Goal: Task Accomplishment & Management: Manage account settings

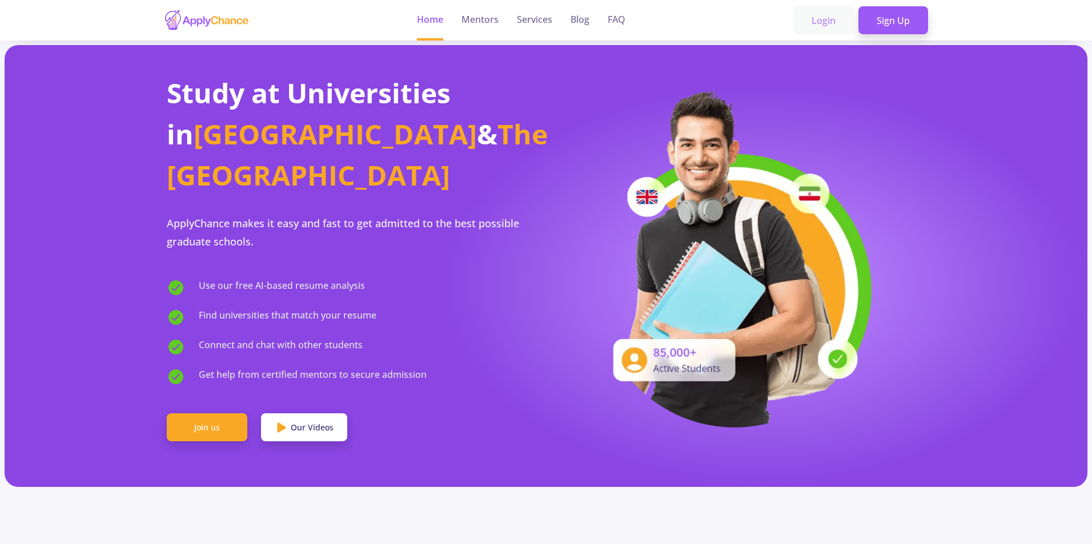
click at [815, 22] on link "Login" at bounding box center [823, 20] width 61 height 29
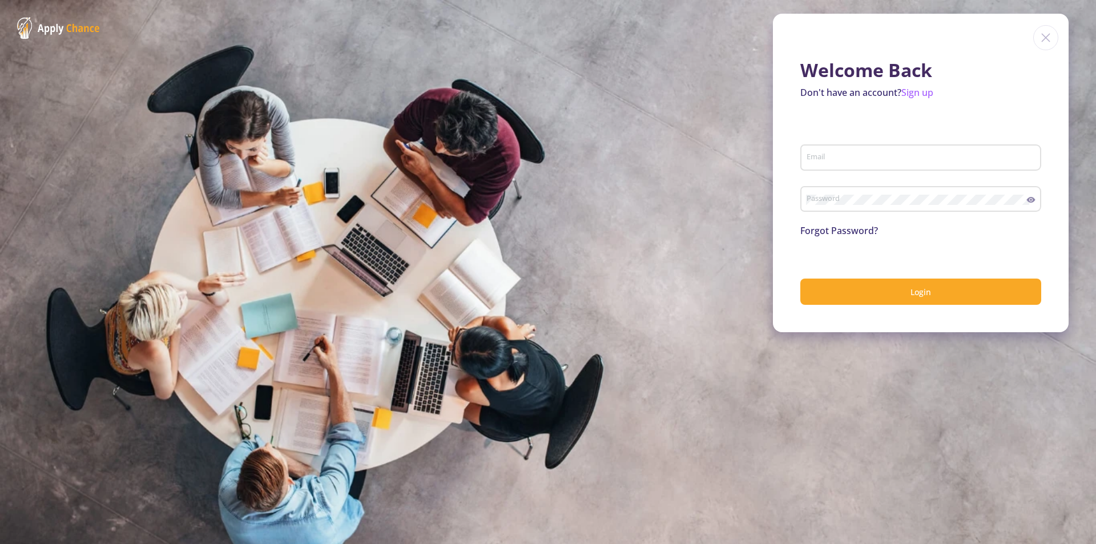
click at [859, 148] on div "Email" at bounding box center [921, 155] width 230 height 30
type input "ش"
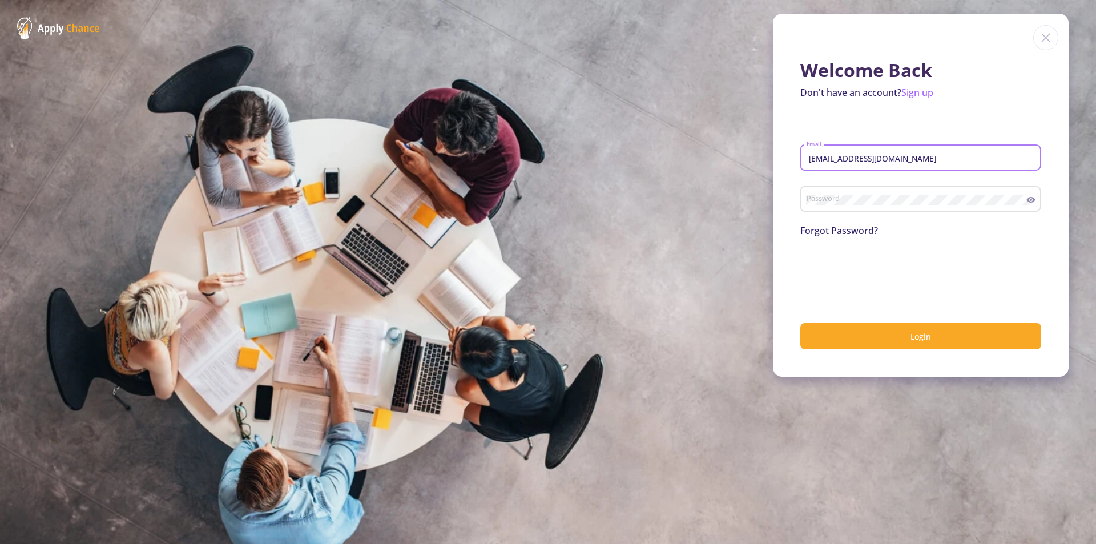
type input "[EMAIL_ADDRESS][DOMAIN_NAME]"
click at [836, 194] on div "Password" at bounding box center [916, 197] width 221 height 30
click at [892, 348] on button "Login" at bounding box center [921, 336] width 241 height 27
click at [1034, 196] on icon at bounding box center [1031, 199] width 9 height 9
click at [910, 98] on link "Sign up" at bounding box center [918, 92] width 32 height 13
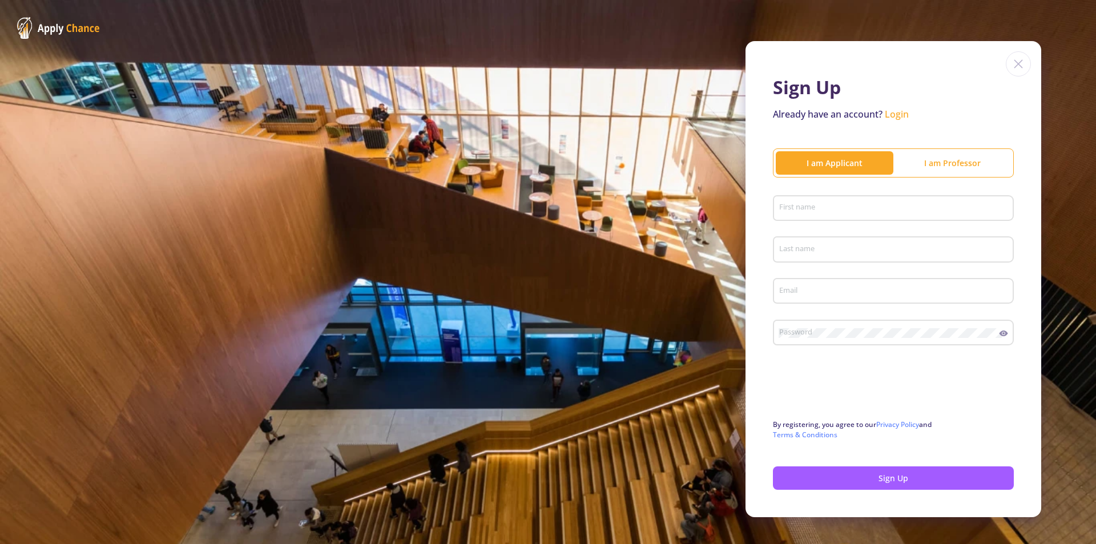
type input "[EMAIL_ADDRESS][DOMAIN_NAME]"
click at [918, 199] on div "First name" at bounding box center [894, 206] width 230 height 30
type input "hana"
click at [923, 252] on input "Last name" at bounding box center [895, 250] width 233 height 10
type input "[PERSON_NAME]"
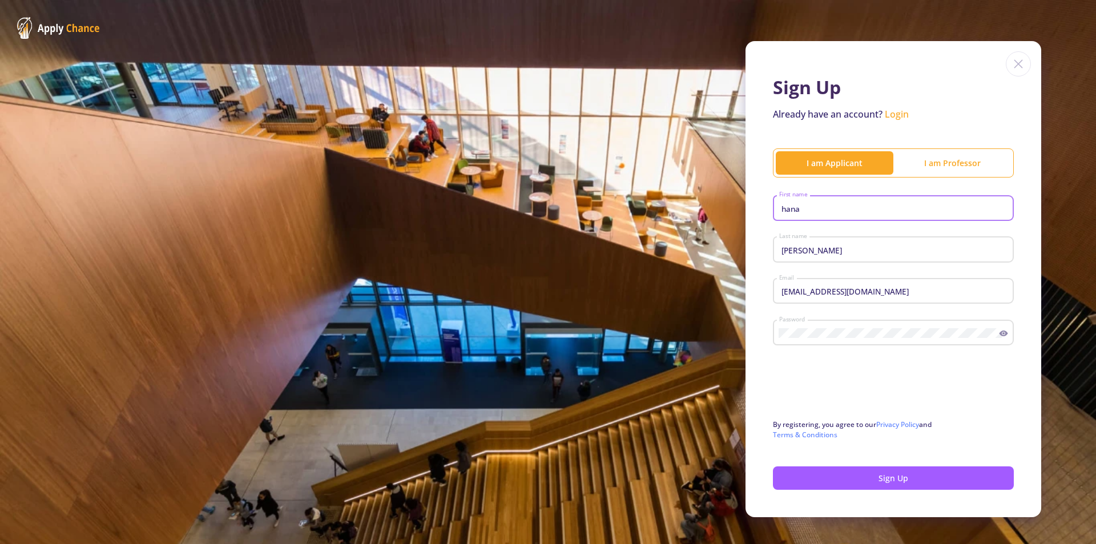
click at [889, 209] on input "hana" at bounding box center [895, 209] width 233 height 10
type input "hananeh"
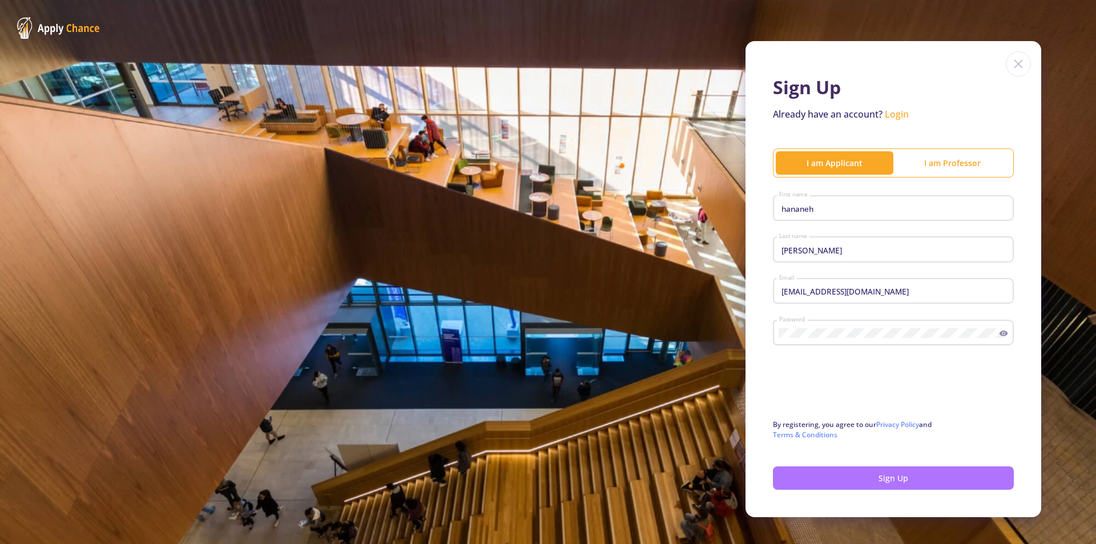
click at [870, 483] on button "Sign Up" at bounding box center [893, 478] width 241 height 23
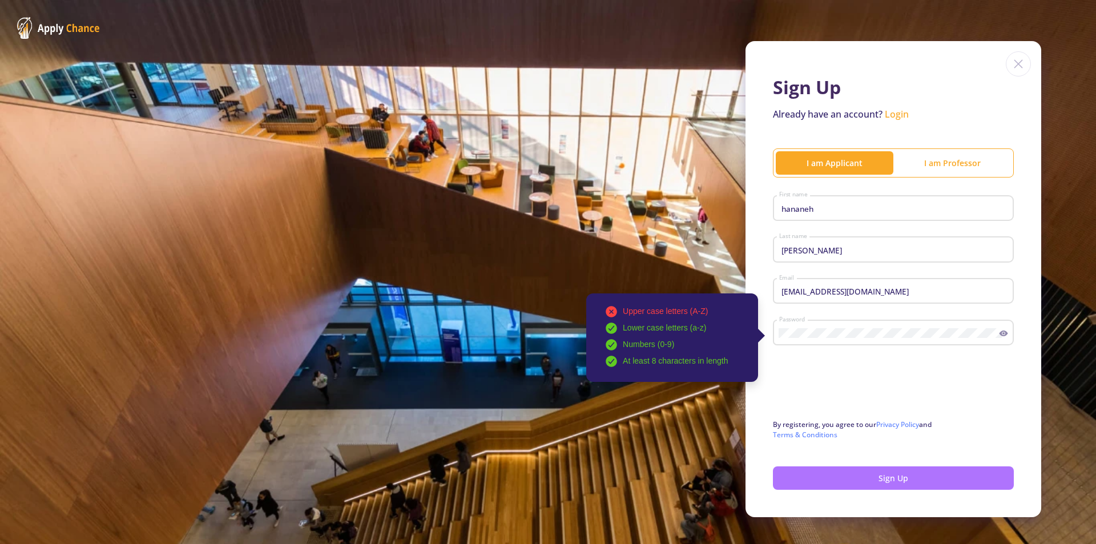
click at [870, 483] on button "Sign Up" at bounding box center [893, 478] width 241 height 23
click at [1000, 332] on icon at bounding box center [1003, 333] width 9 height 9
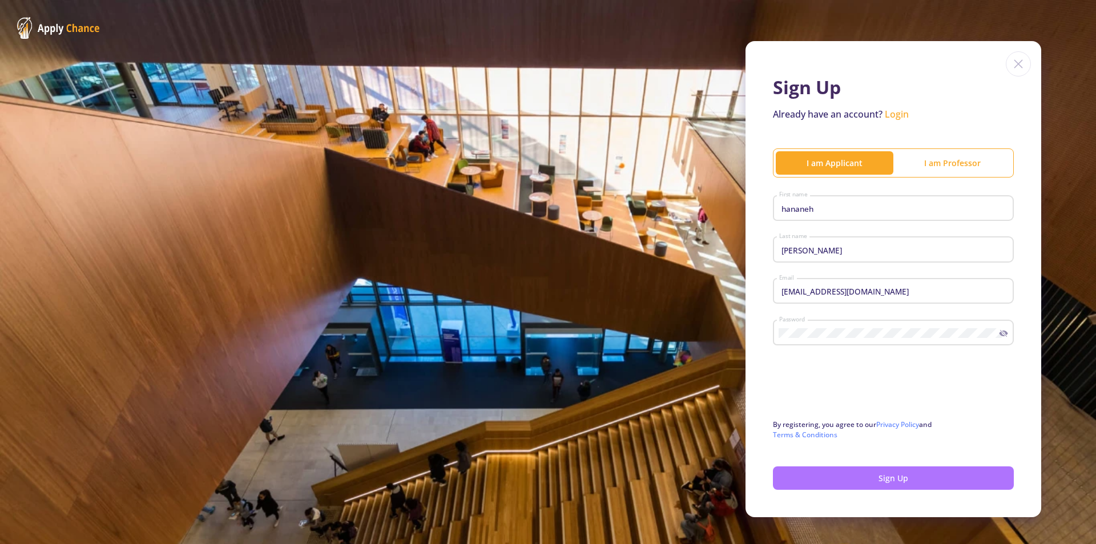
click at [841, 478] on button "Sign Up" at bounding box center [893, 478] width 241 height 23
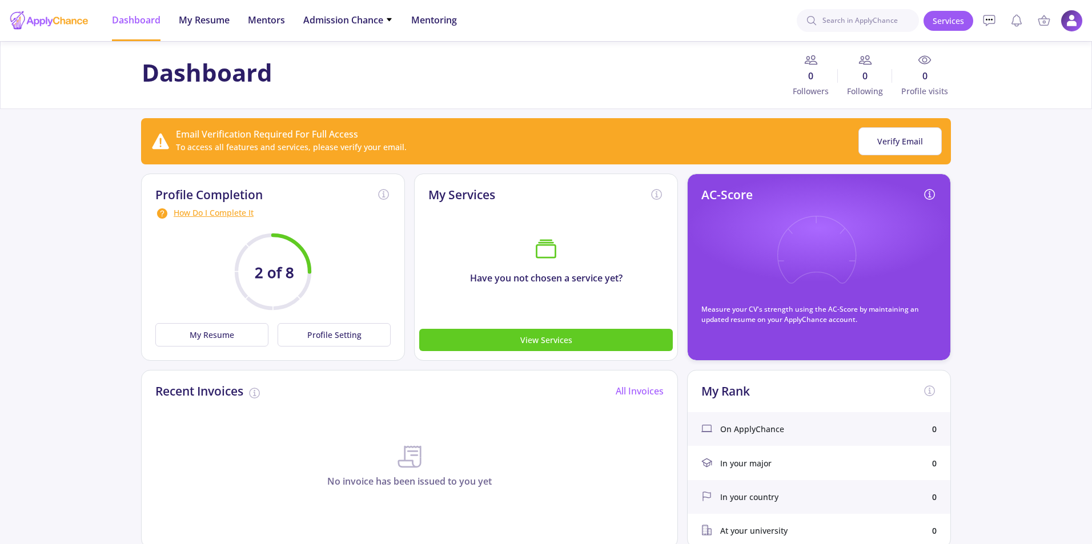
click at [1066, 22] on img at bounding box center [1071, 21] width 22 height 22
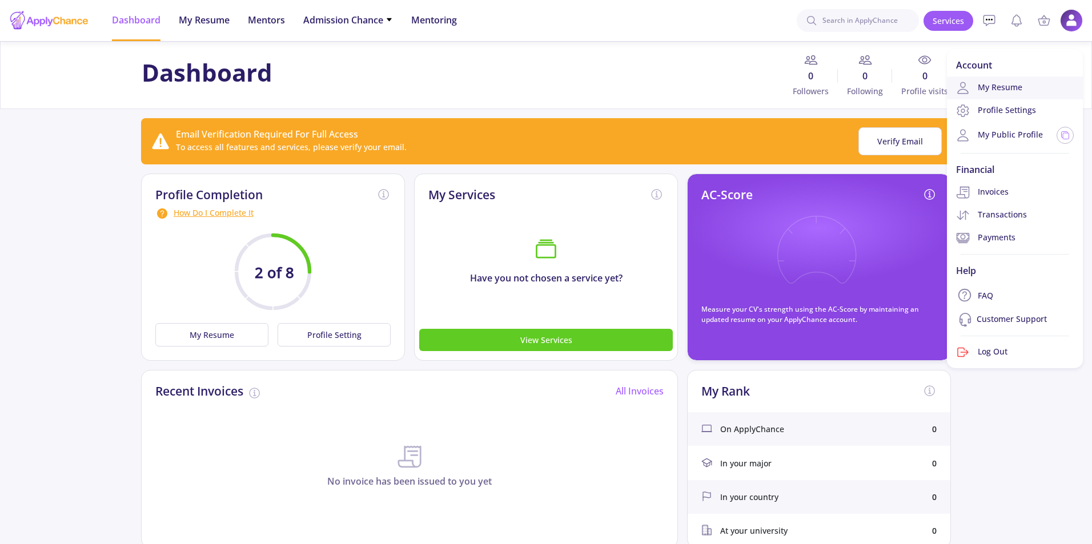
click at [1004, 90] on link "My Resume" at bounding box center [1015, 88] width 136 height 23
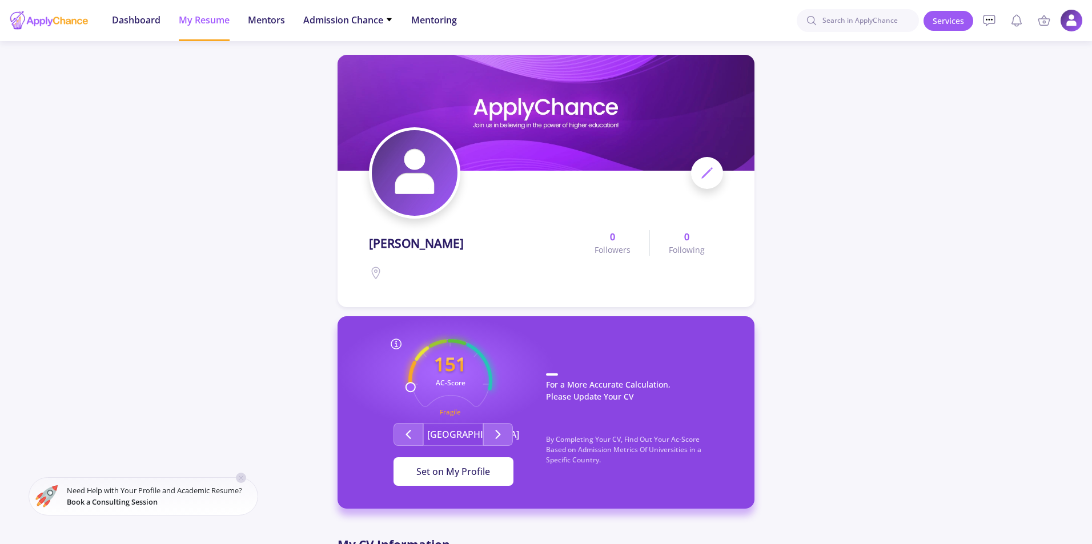
click at [476, 470] on span "Set on My Profile" at bounding box center [453, 471] width 74 height 13
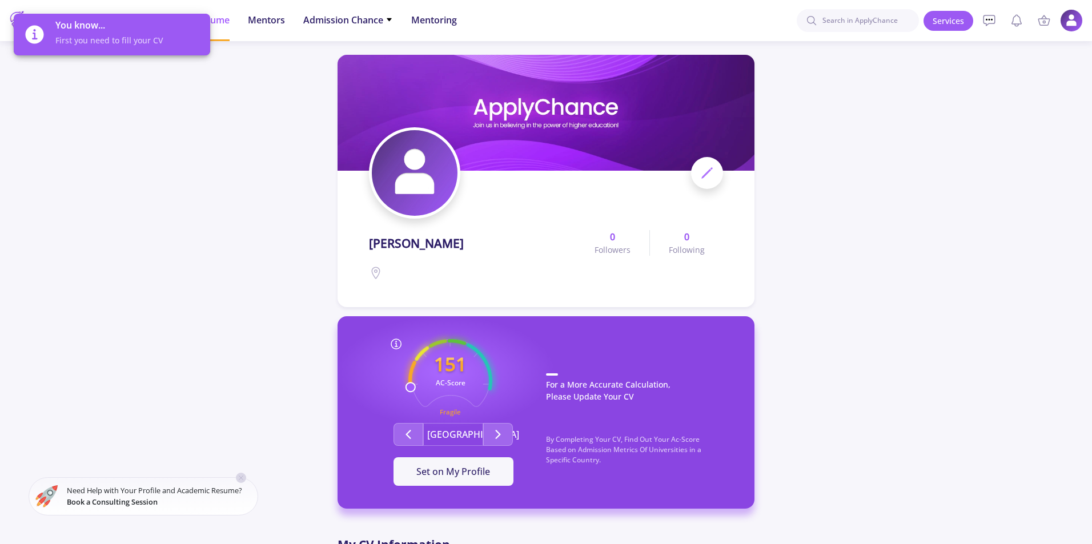
click at [701, 179] on icon at bounding box center [707, 173] width 14 height 14
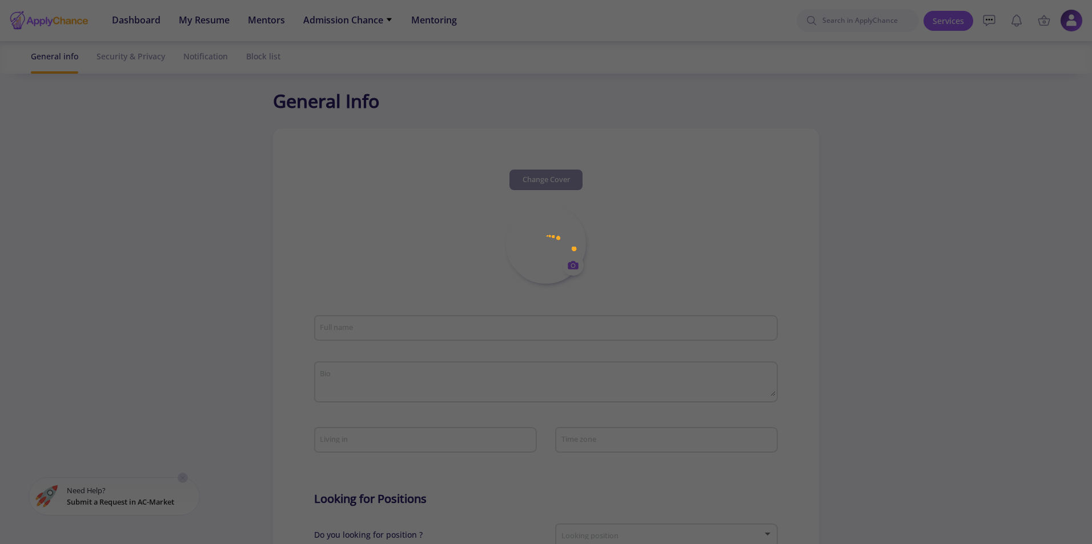
type input "[PERSON_NAME]"
type input "hananehakbari"
type input "[EMAIL_ADDRESS][DOMAIN_NAME]"
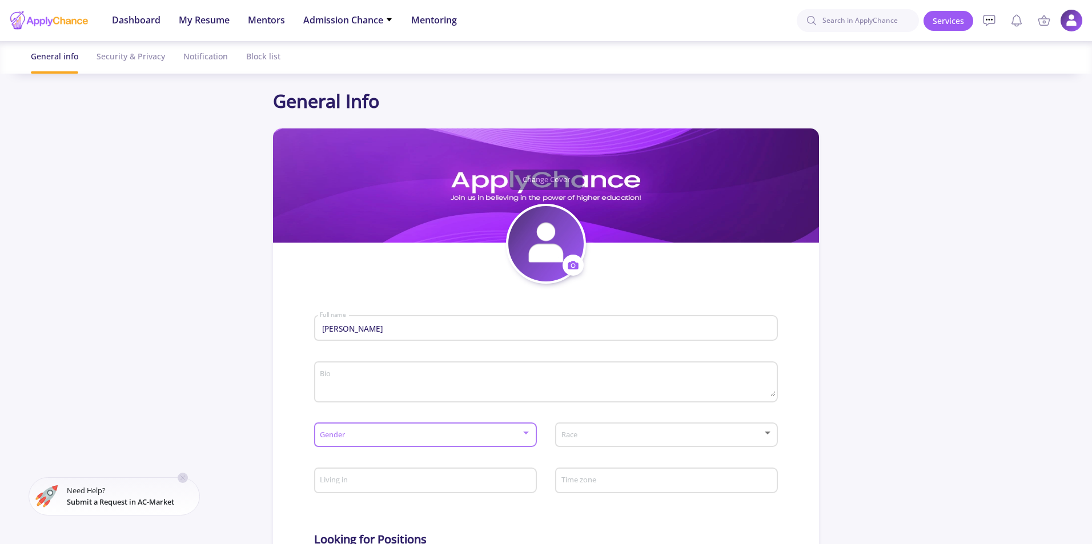
click at [490, 432] on span at bounding box center [421, 435] width 199 height 8
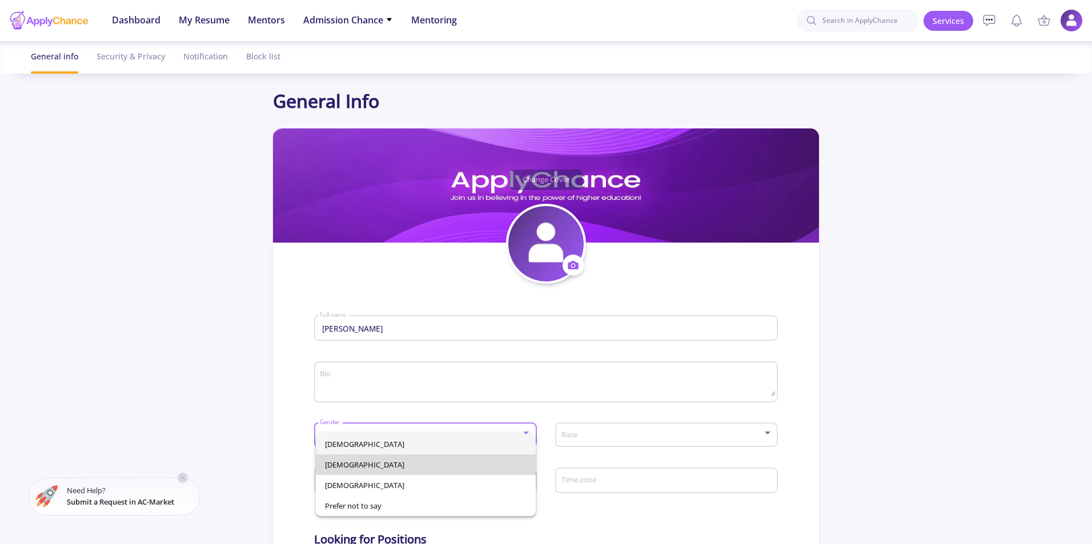
click at [485, 455] on span "[DEMOGRAPHIC_DATA]" at bounding box center [426, 465] width 202 height 21
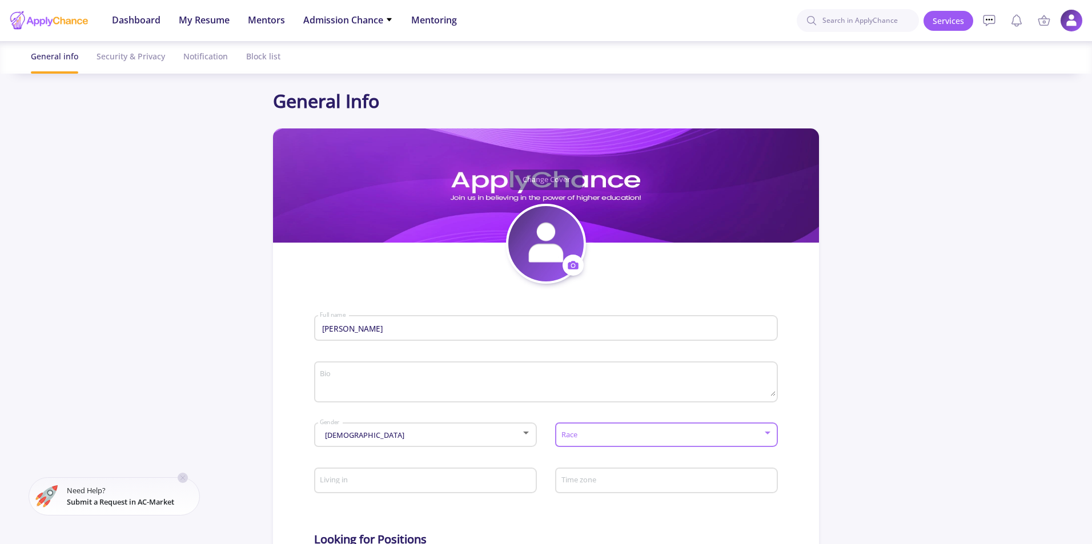
click at [577, 437] on span at bounding box center [663, 435] width 199 height 8
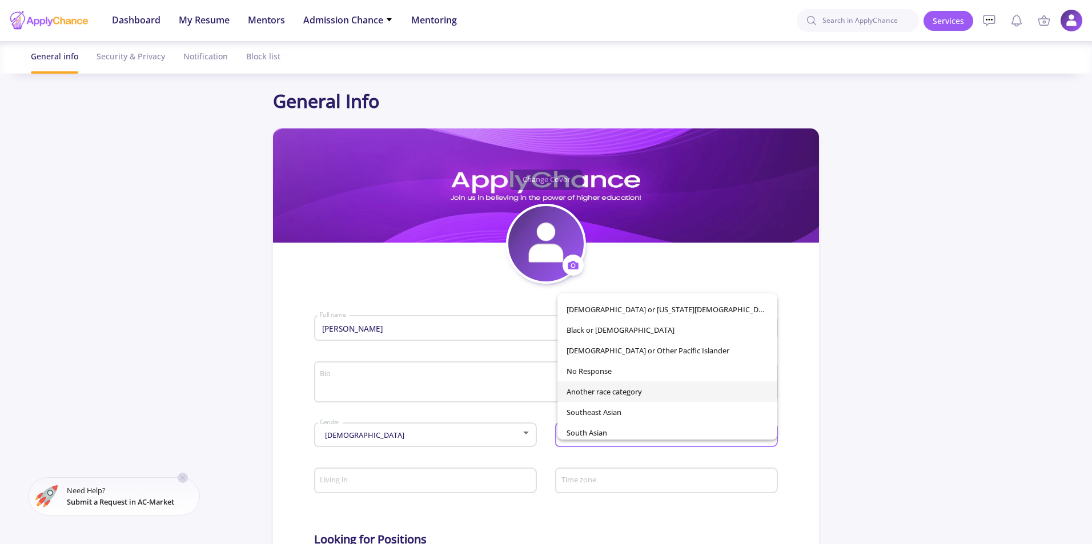
scroll to position [80, 0]
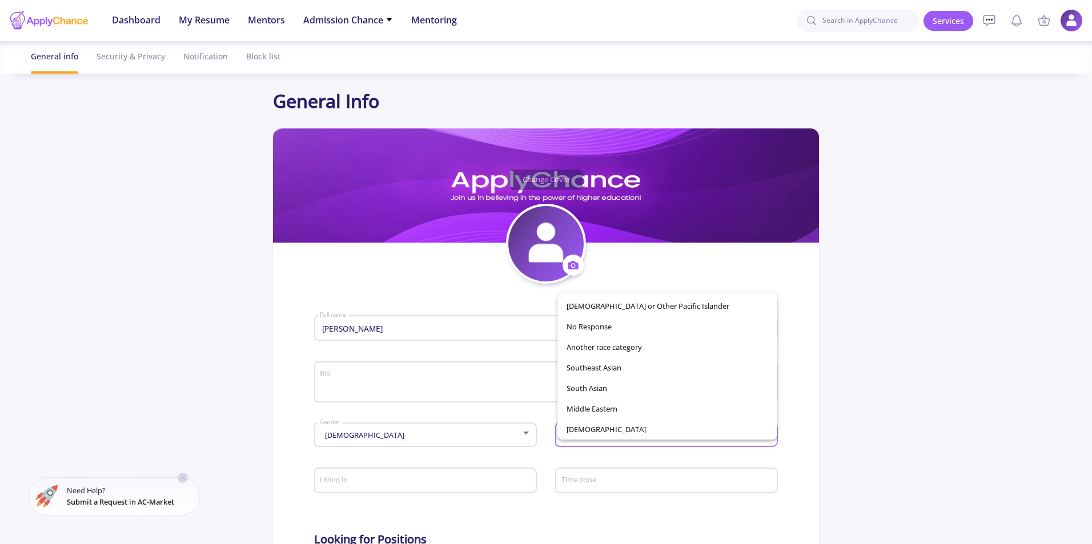
click at [616, 453] on div at bounding box center [546, 272] width 1092 height 544
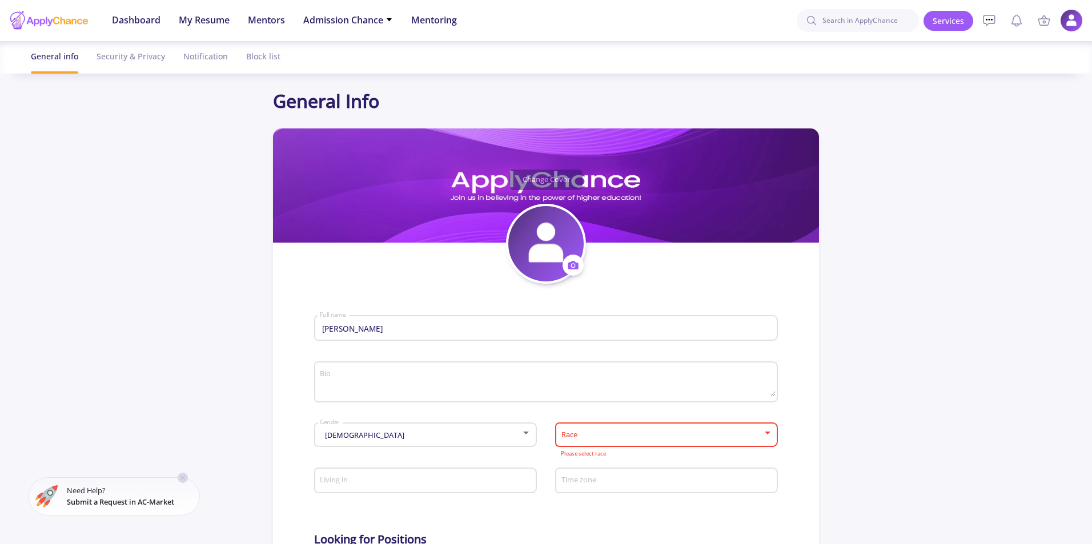
click at [441, 487] on div "Living in" at bounding box center [425, 479] width 212 height 30
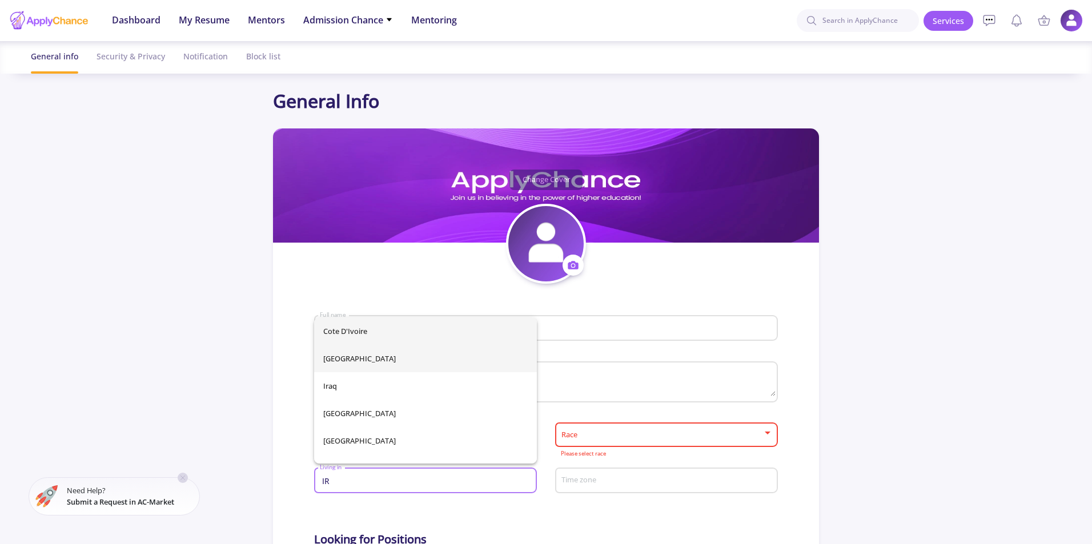
type input "IR"
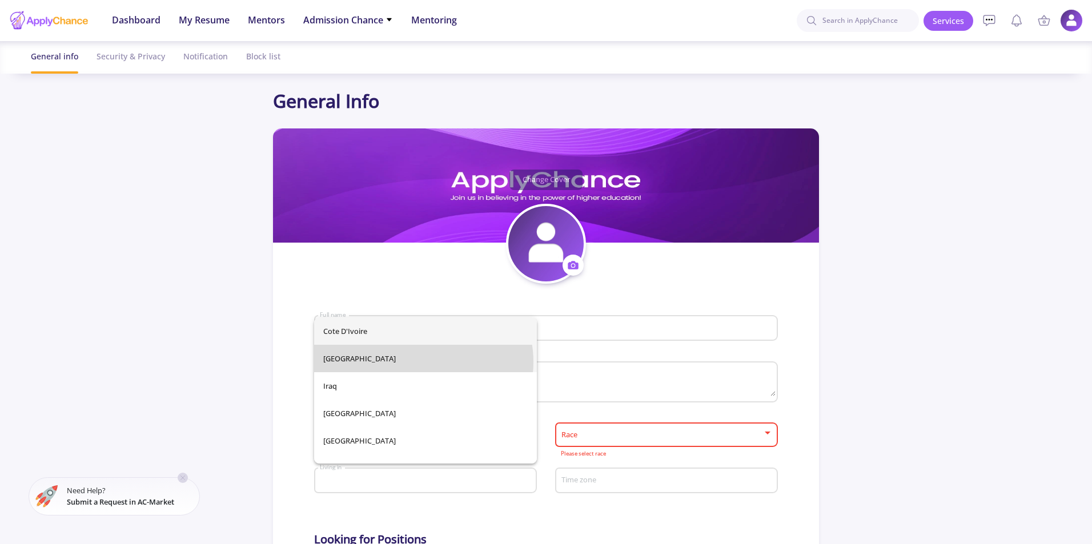
click at [418, 362] on div "Cote d'Ivoire [GEOGRAPHIC_DATA] [GEOGRAPHIC_DATA] [GEOGRAPHIC_DATA] [GEOGRAPHIC…" at bounding box center [425, 390] width 223 height 146
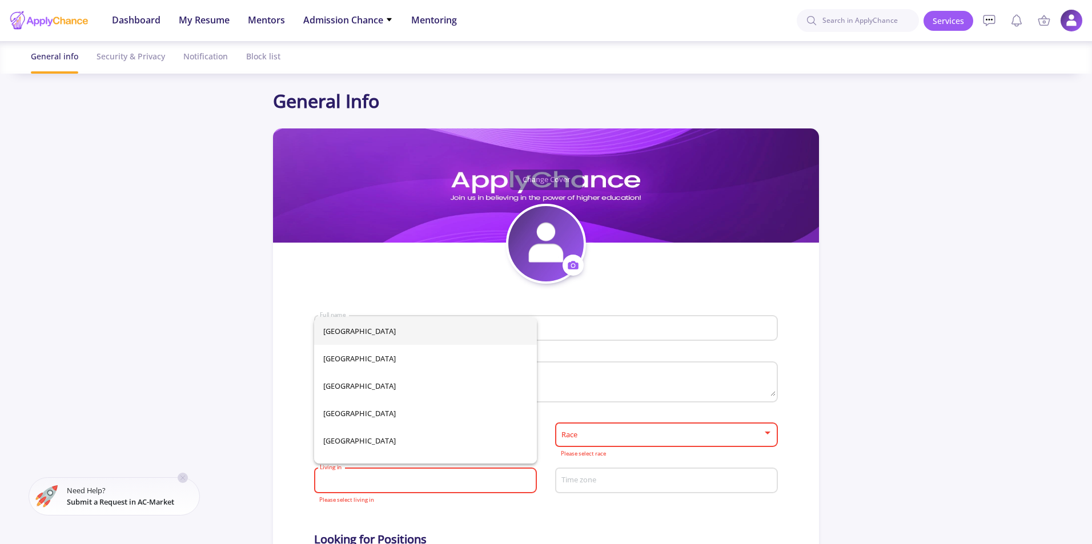
click at [403, 482] on input "Living in" at bounding box center [426, 481] width 215 height 10
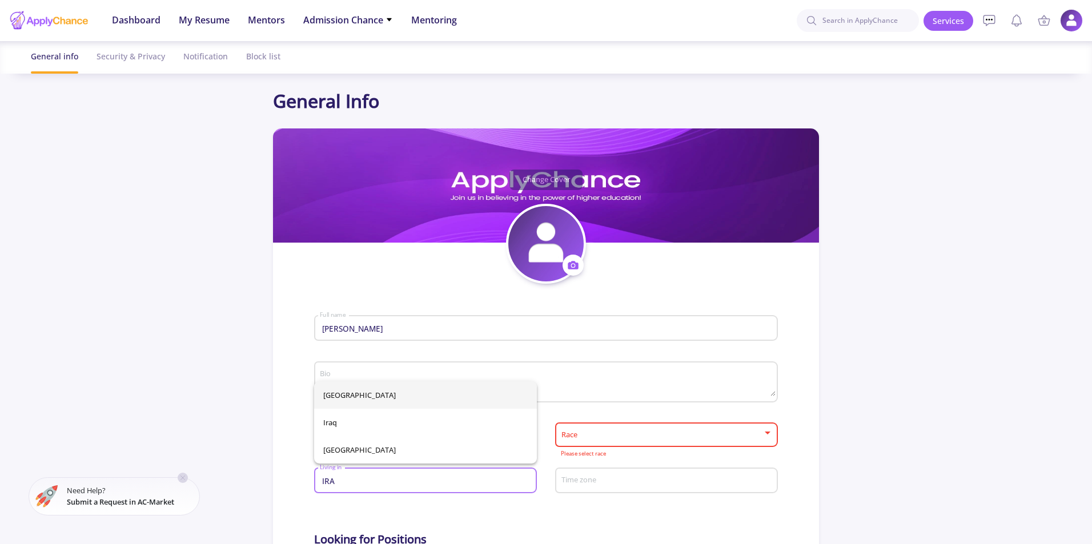
type input "IRA"
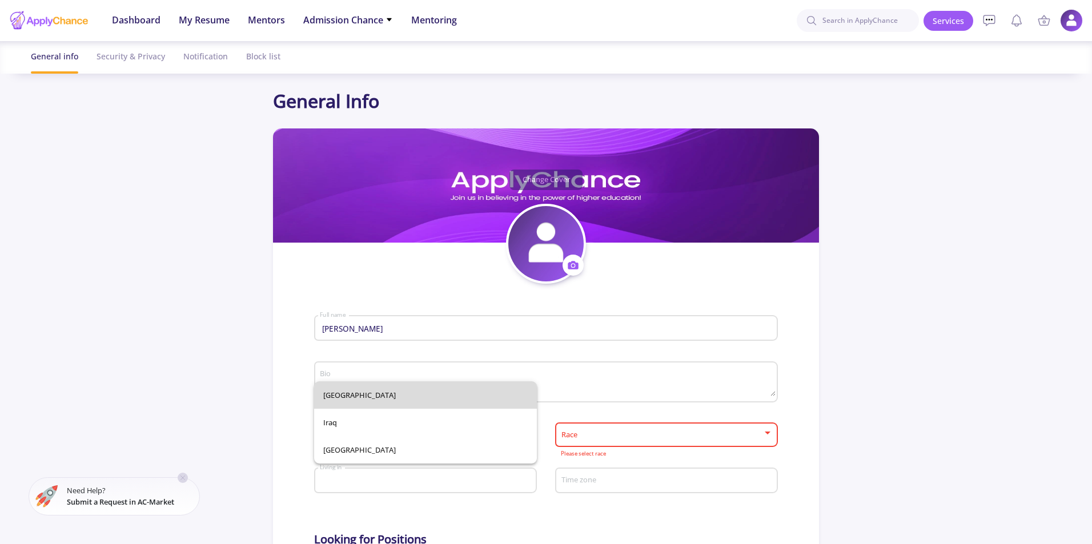
click at [398, 400] on div "[GEOGRAPHIC_DATA] [GEOGRAPHIC_DATA] [GEOGRAPHIC_DATA]" at bounding box center [425, 422] width 223 height 82
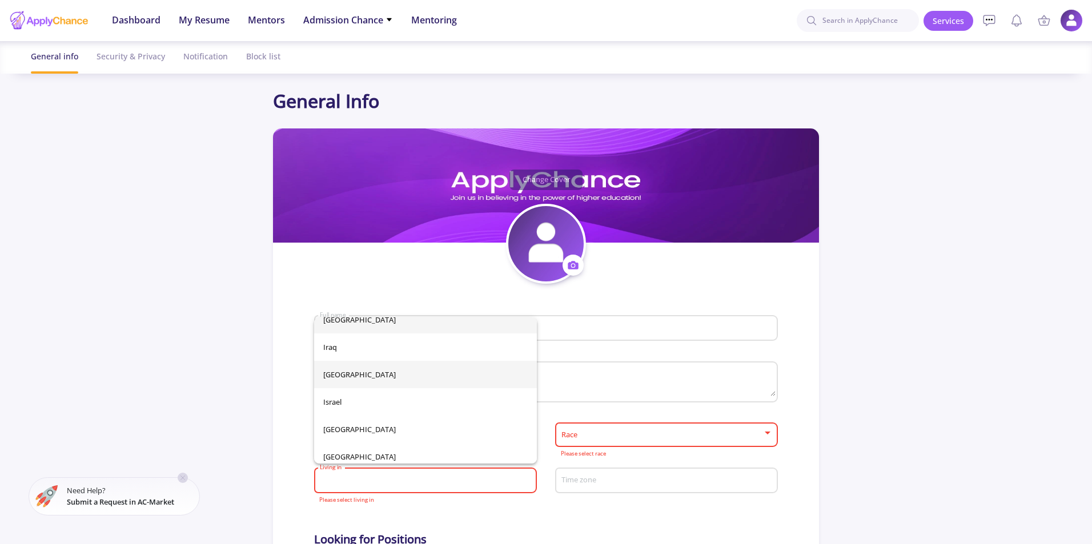
scroll to position [2391, 0]
click at [400, 324] on span "[GEOGRAPHIC_DATA]" at bounding box center [425, 324] width 204 height 27
type input "[GEOGRAPHIC_DATA]"
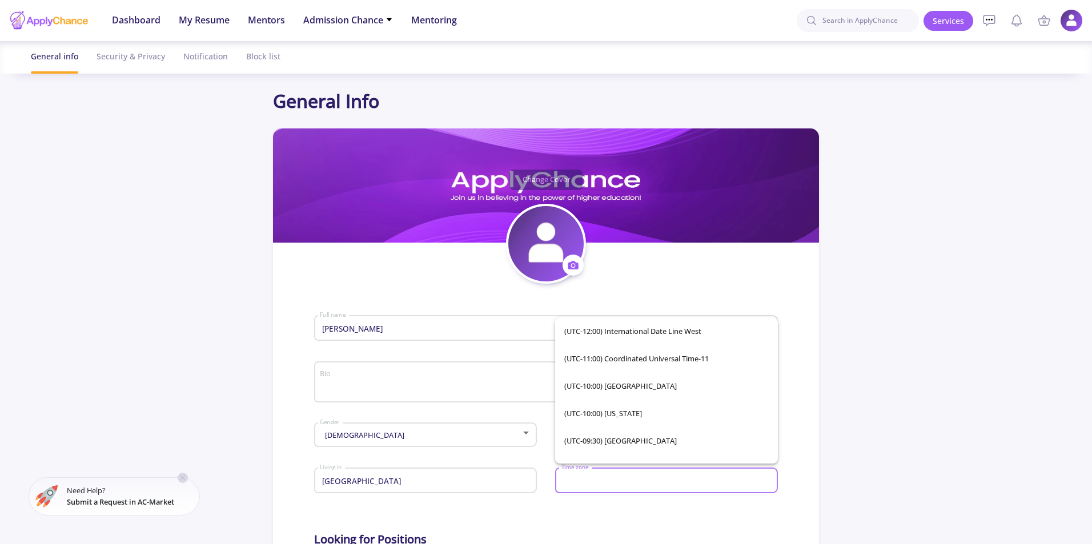
click at [707, 481] on input "Time zone" at bounding box center [668, 481] width 215 height 10
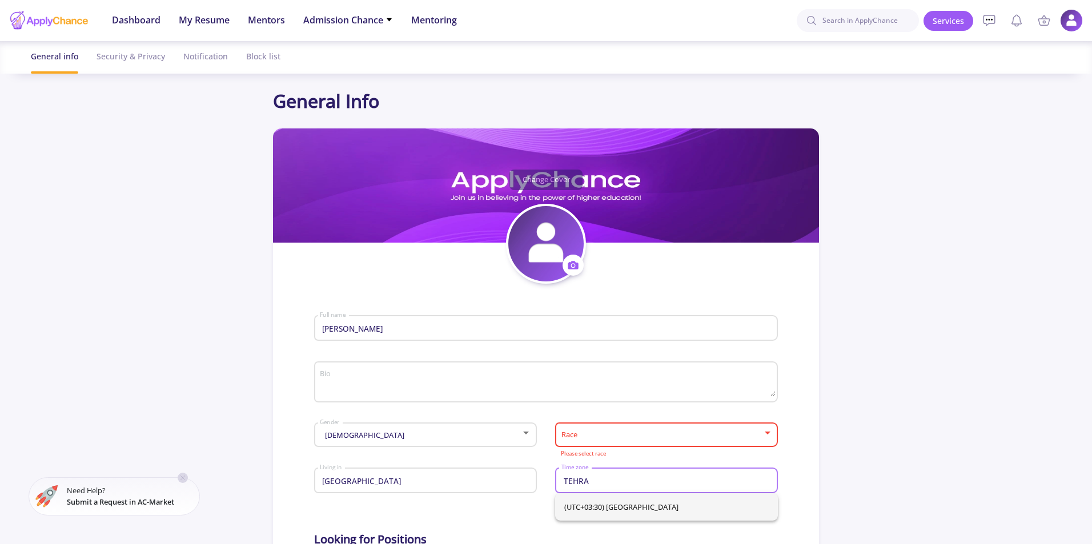
type input "TEHRA"
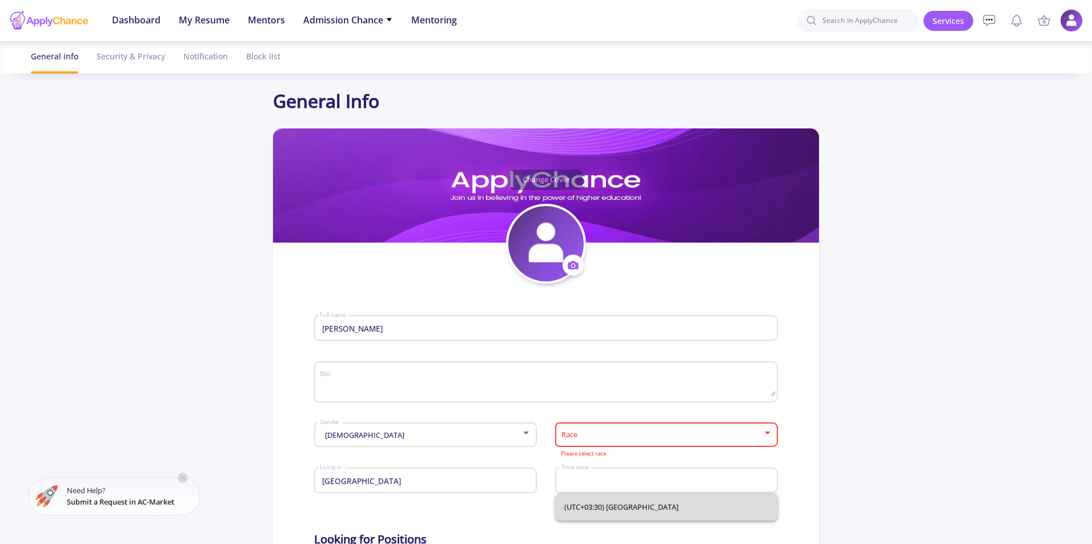
click at [653, 513] on span "(UTC+03:30) [GEOGRAPHIC_DATA]" at bounding box center [666, 506] width 204 height 27
type input "(UTC+03:30) [GEOGRAPHIC_DATA]"
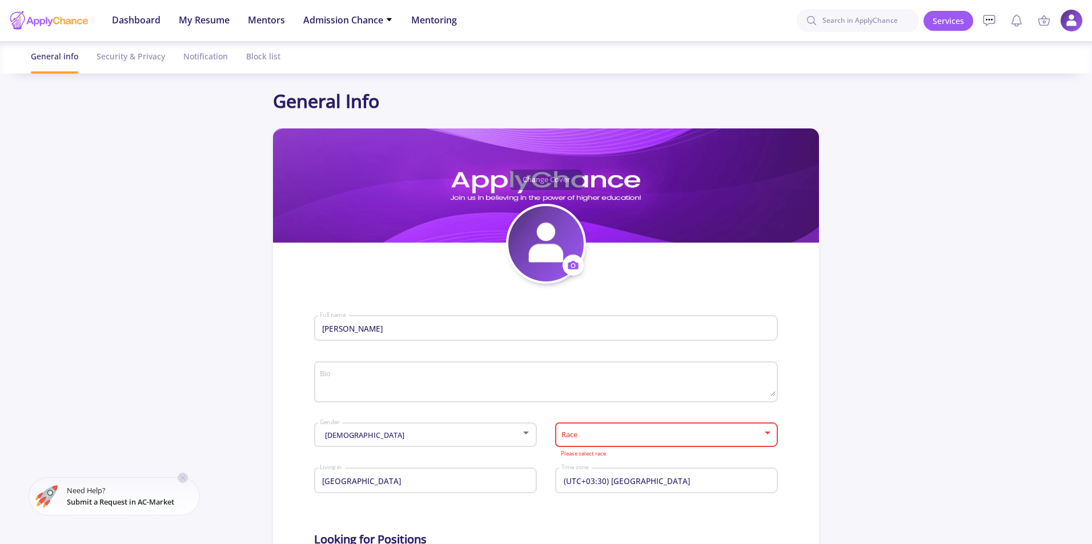
click at [650, 430] on div "Race" at bounding box center [667, 433] width 212 height 29
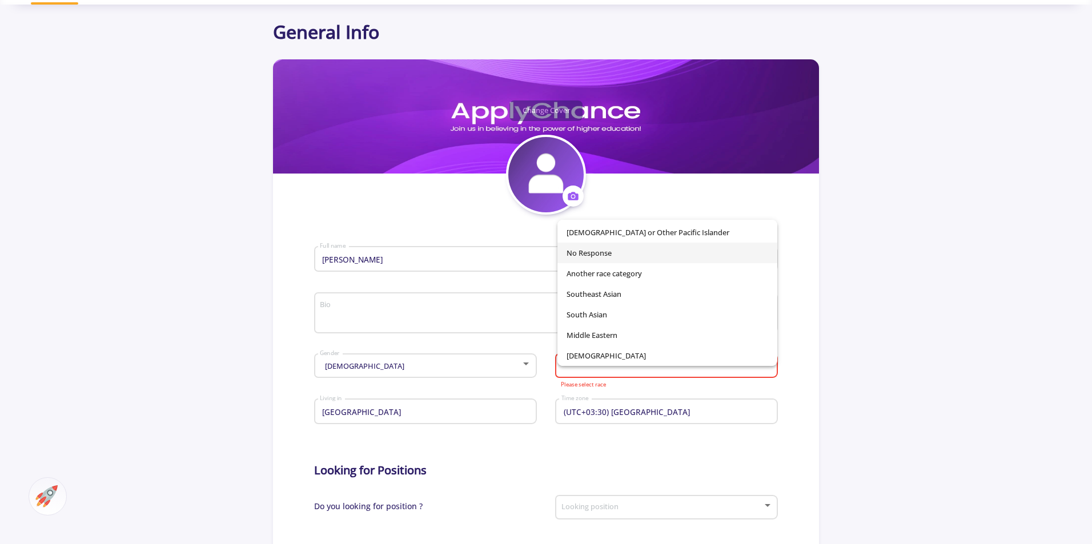
scroll to position [74, 0]
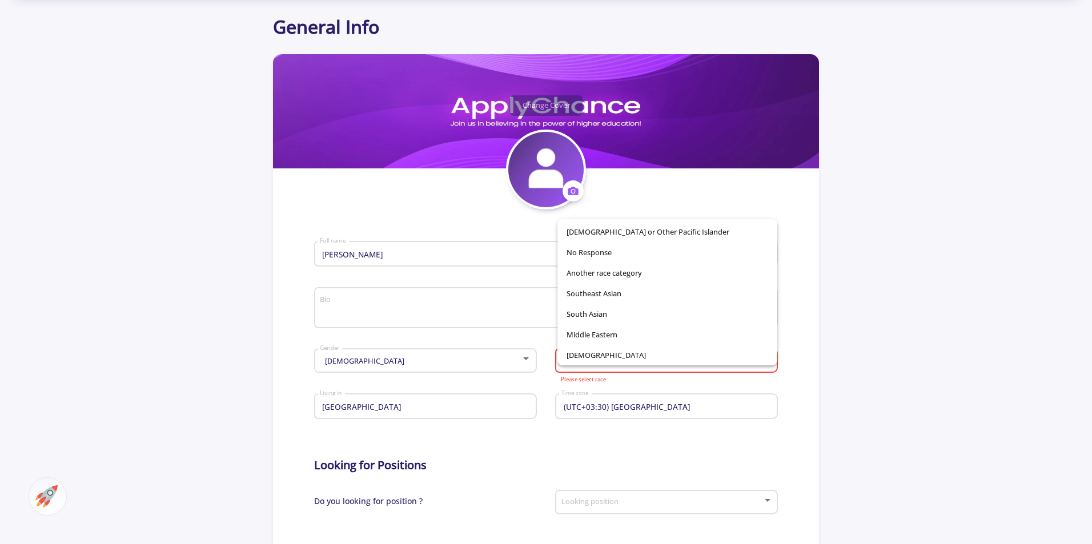
click at [653, 421] on div at bounding box center [546, 272] width 1092 height 544
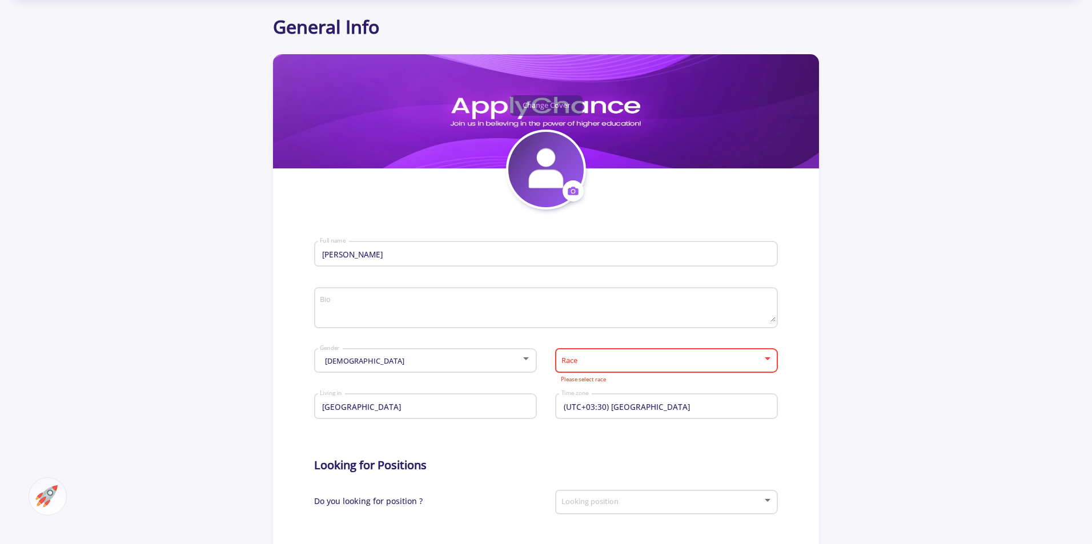
click at [646, 369] on div "Race" at bounding box center [667, 358] width 212 height 29
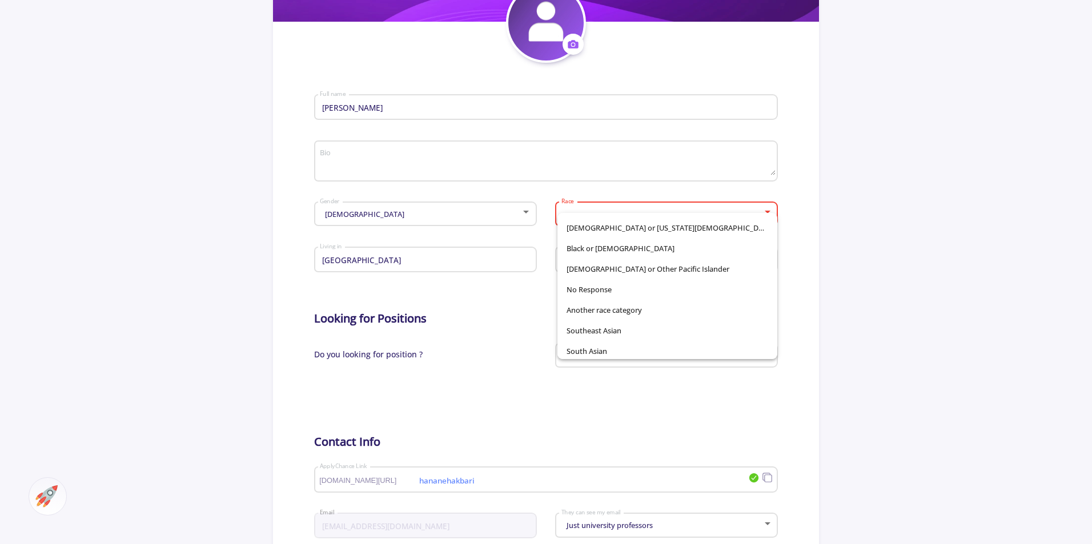
scroll to position [27, 0]
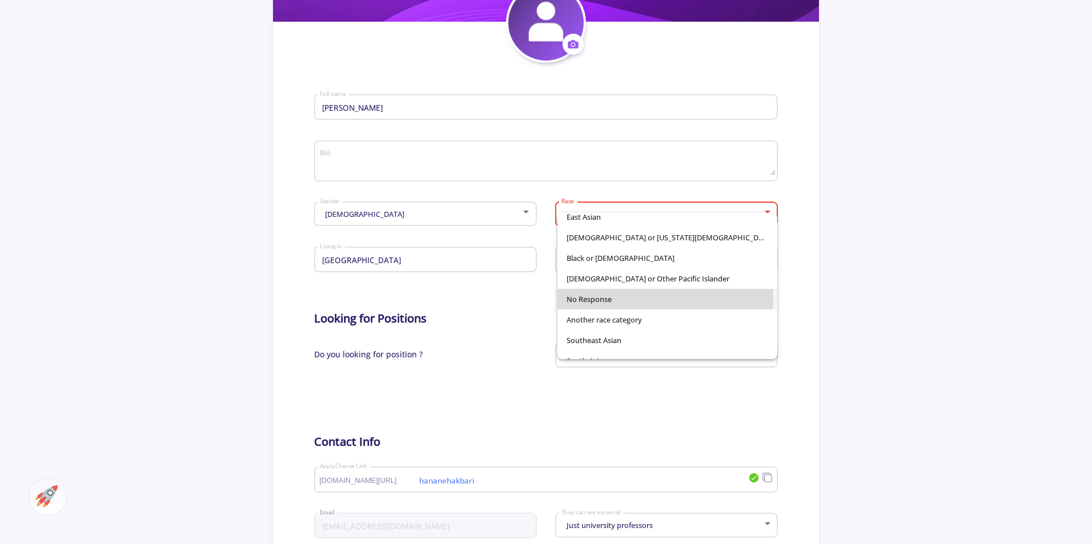
click at [633, 296] on span "No Response" at bounding box center [667, 299] width 202 height 21
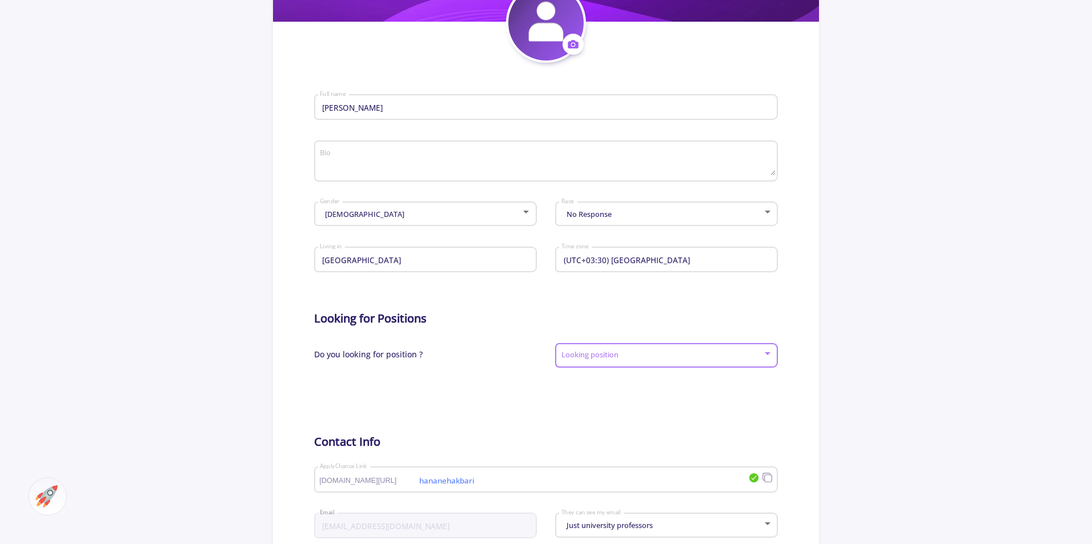
click at [585, 352] on span at bounding box center [663, 356] width 199 height 8
click at [393, 352] on div at bounding box center [546, 272] width 1092 height 544
click at [393, 352] on span "Do you looking for position ?" at bounding box center [368, 359] width 108 height 41
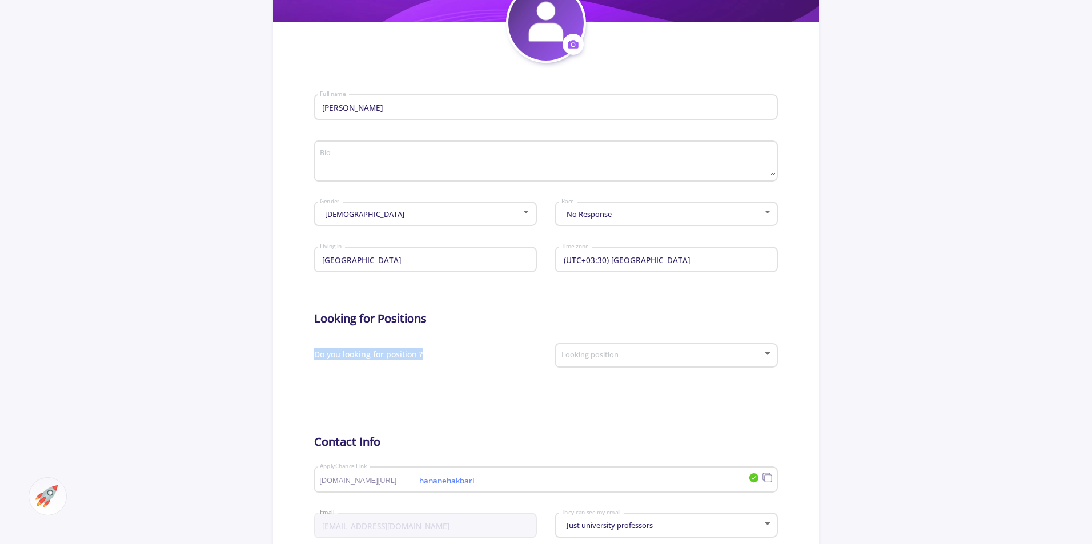
copy span "Do you looking for position ?"
click at [653, 350] on div "Looking position" at bounding box center [667, 353] width 212 height 29
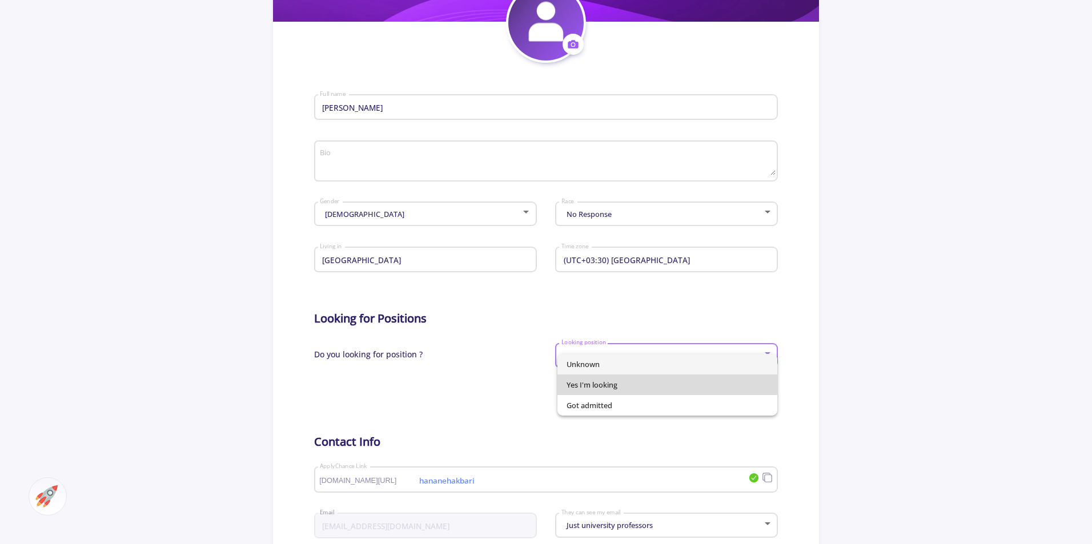
click at [626, 380] on span "Yes I'm looking" at bounding box center [667, 385] width 202 height 21
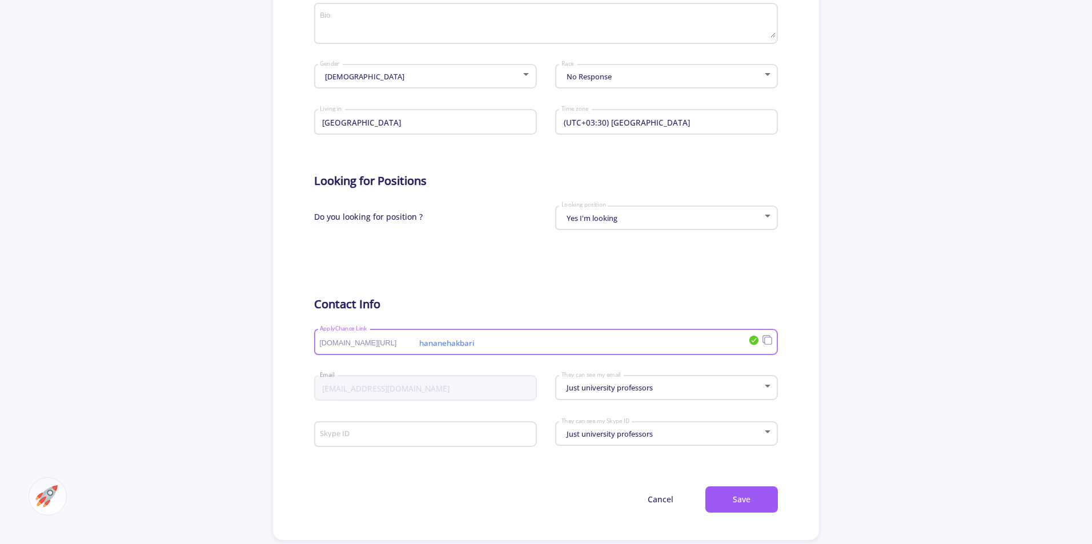
scroll to position [375, 0]
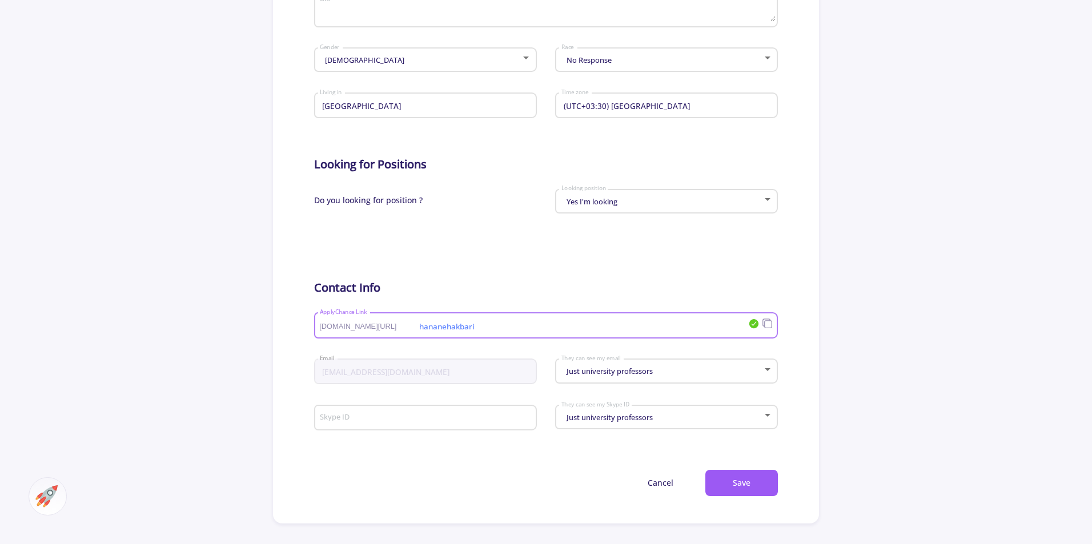
click at [584, 283] on h5 "Contact Info" at bounding box center [546, 288] width 464 height 14
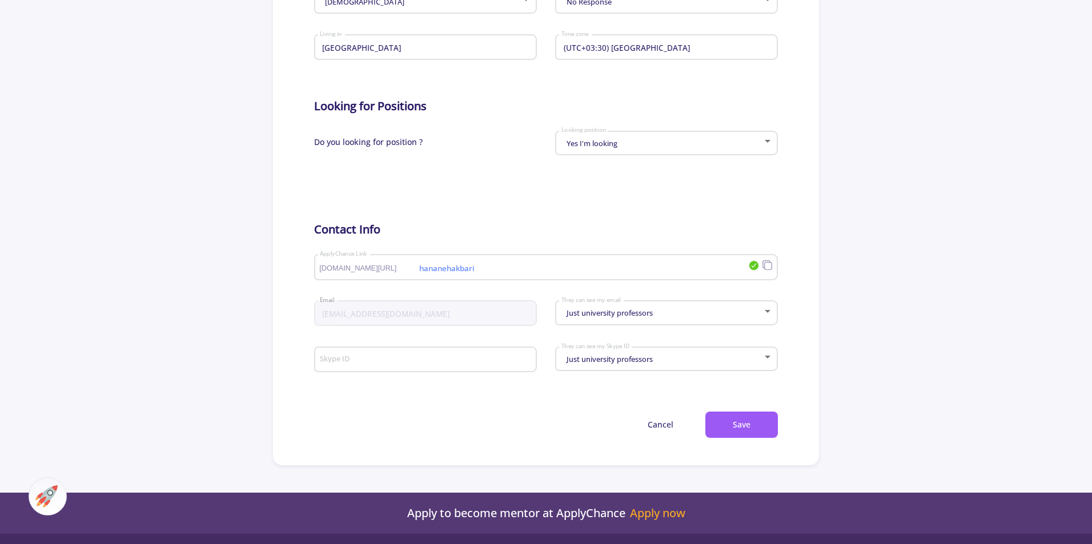
scroll to position [449, 0]
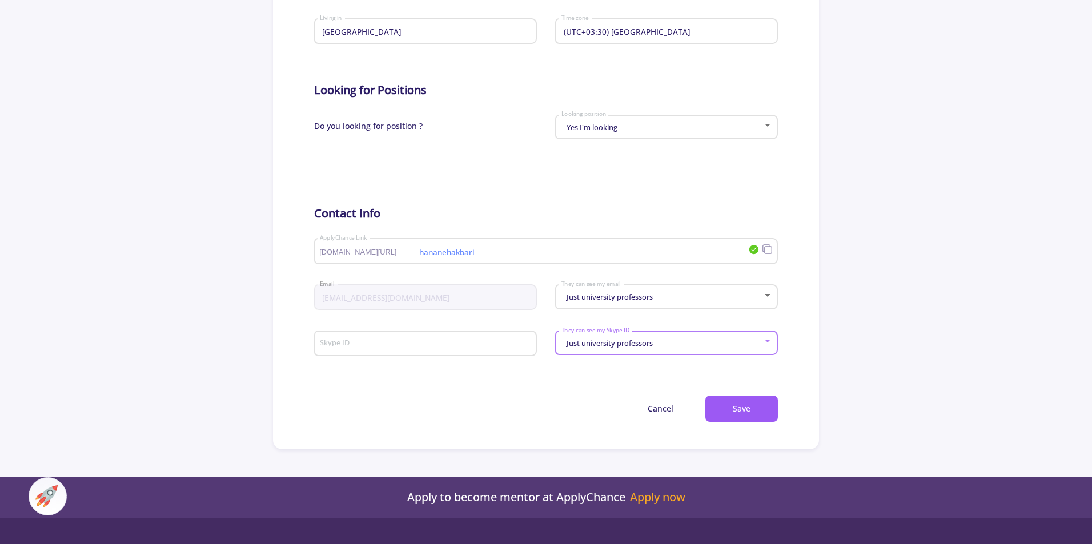
click at [660, 347] on div "Just university professors" at bounding box center [662, 343] width 202 height 9
click at [625, 379] on div at bounding box center [546, 272] width 1092 height 544
click at [434, 354] on div "Skype ID" at bounding box center [425, 342] width 212 height 30
click at [483, 415] on div "Cancel Save" at bounding box center [546, 409] width 464 height 27
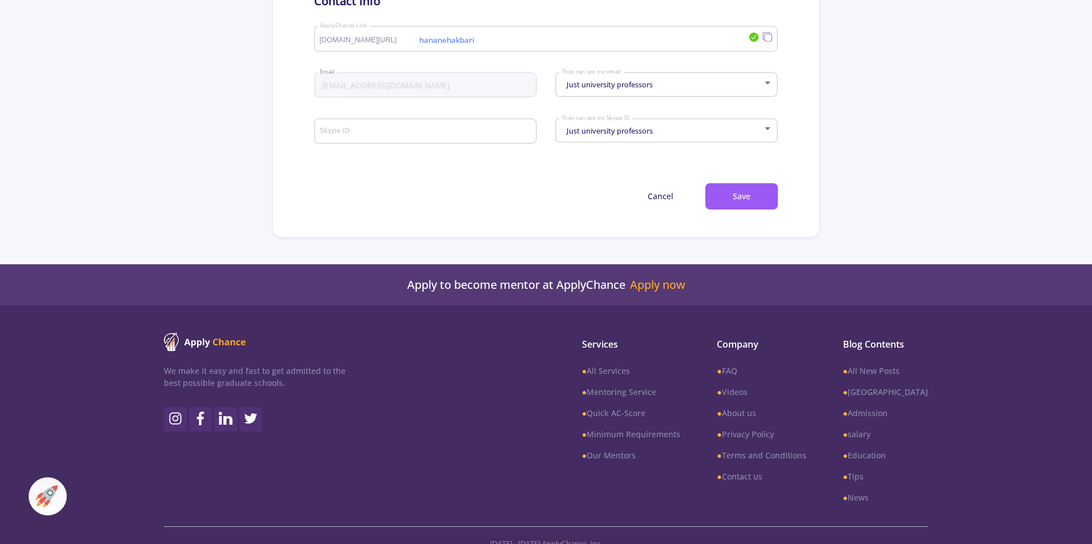
scroll to position [677, 0]
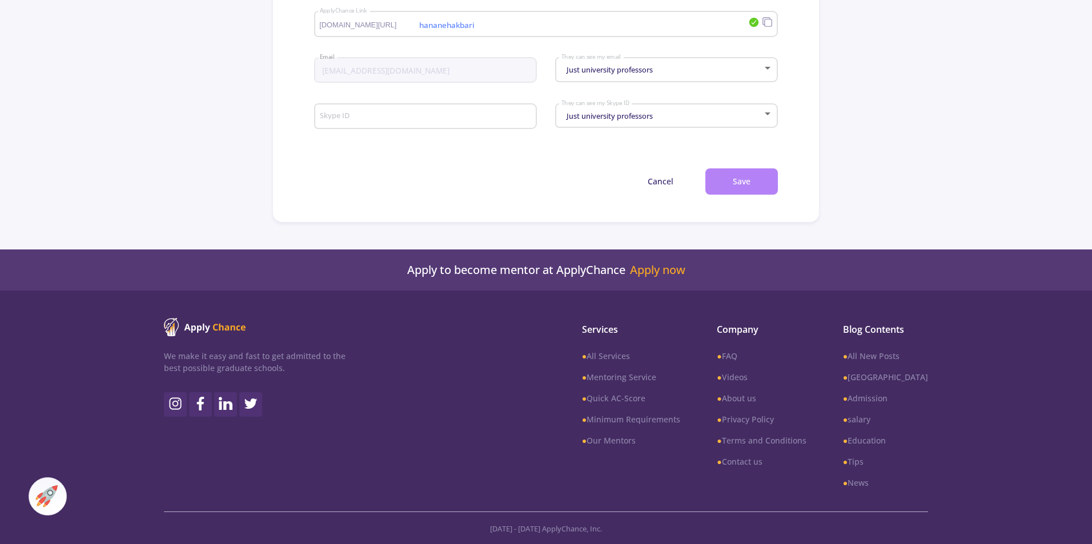
click at [737, 171] on button "Save" at bounding box center [741, 181] width 73 height 27
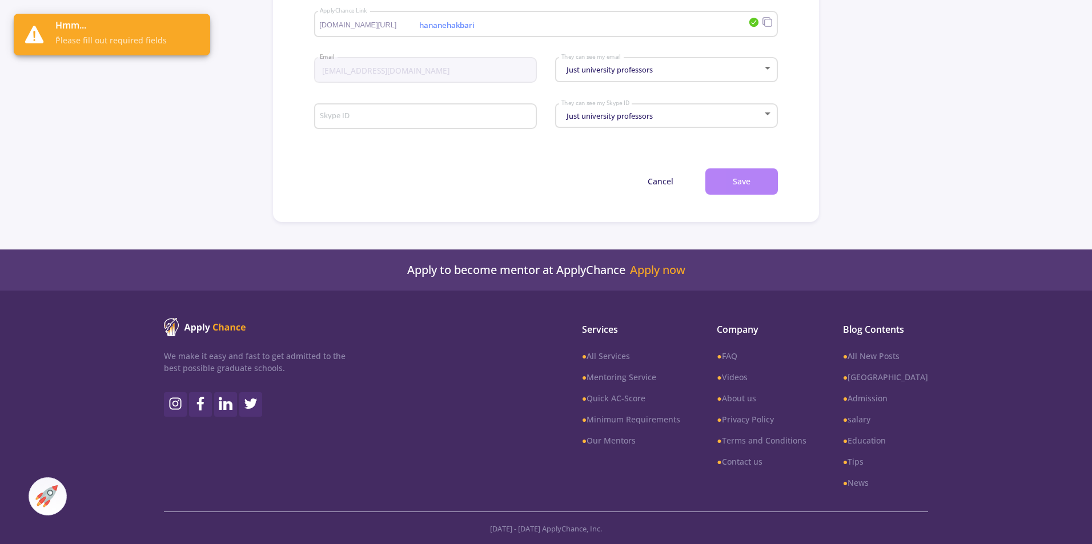
click at [737, 171] on button "Save" at bounding box center [741, 181] width 73 height 27
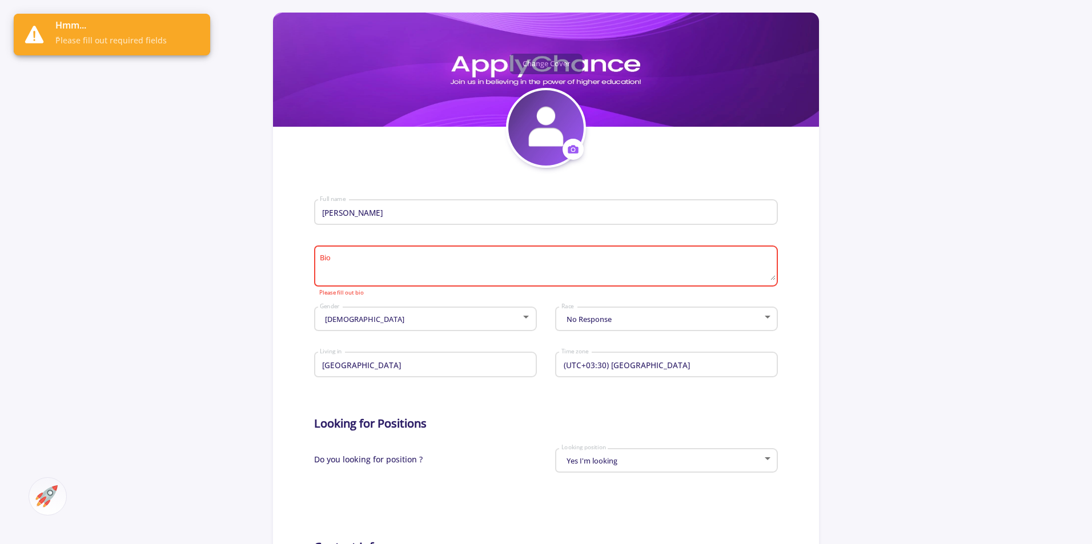
scroll to position [114, 0]
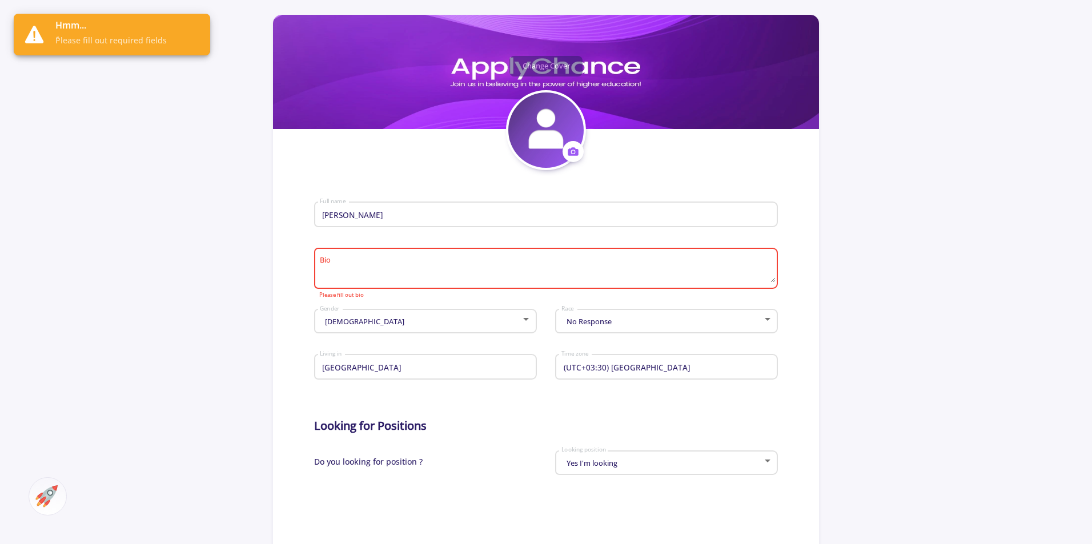
click at [495, 283] on div "Bio" at bounding box center [545, 266] width 453 height 45
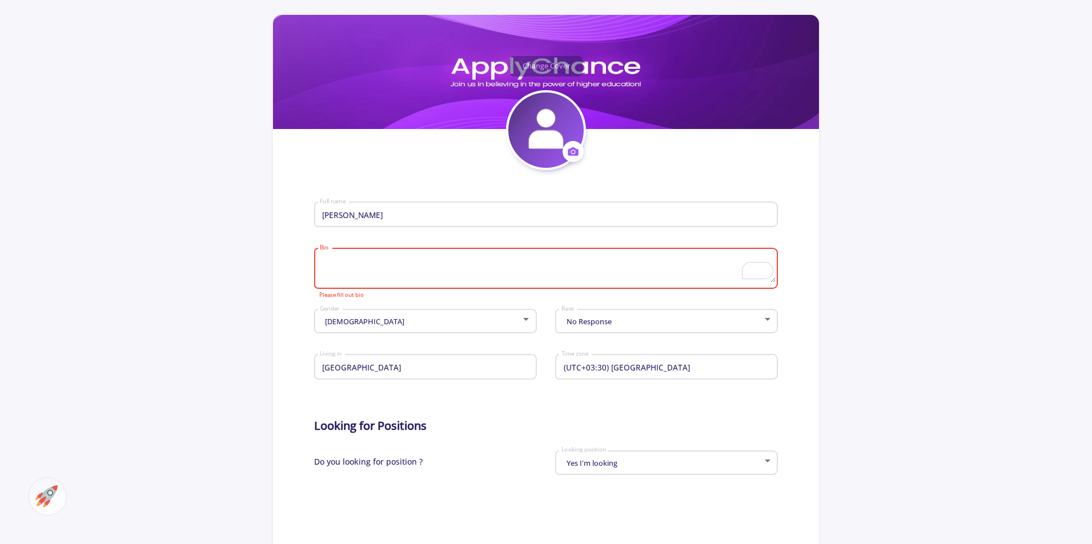
paste textarea "“I am a computer engineering student with a strong interest in software develop…"
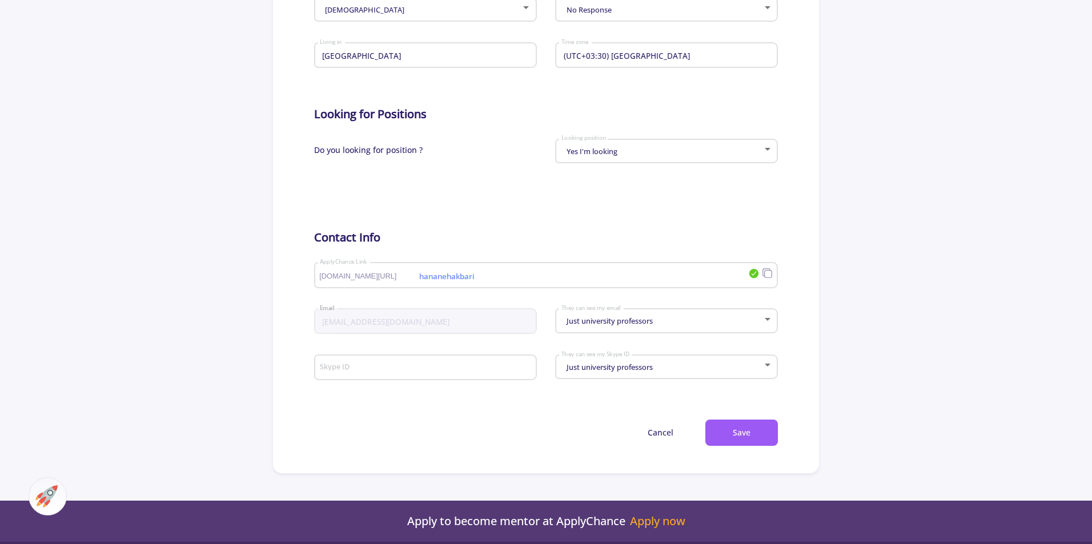
scroll to position [677, 0]
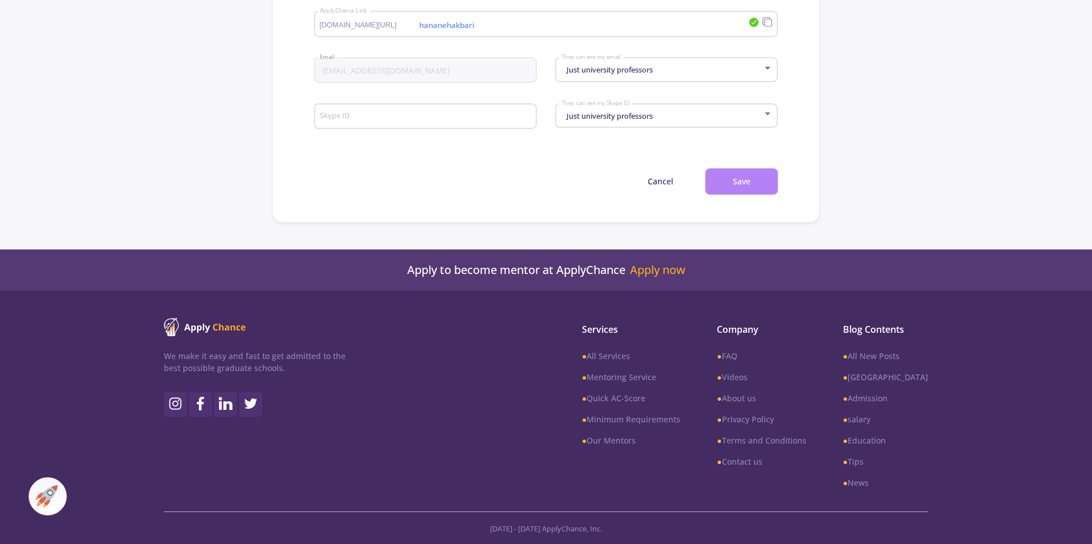
type textarea "“I am a computer engineering student with a strong interest in software develop…"
click at [757, 186] on button "Save" at bounding box center [741, 181] width 73 height 27
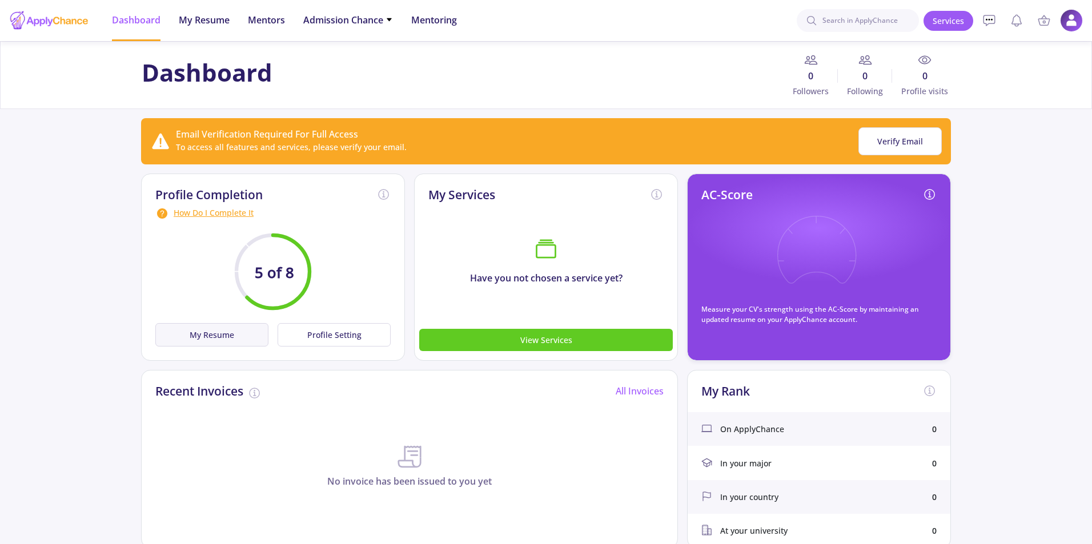
click at [246, 332] on button "My Resume" at bounding box center [211, 334] width 113 height 23
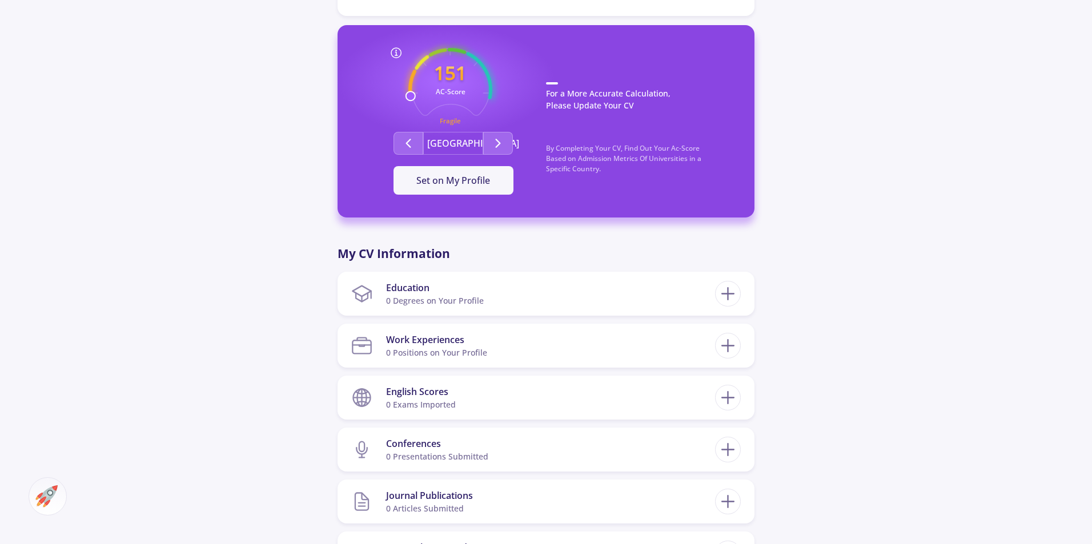
scroll to position [381, 0]
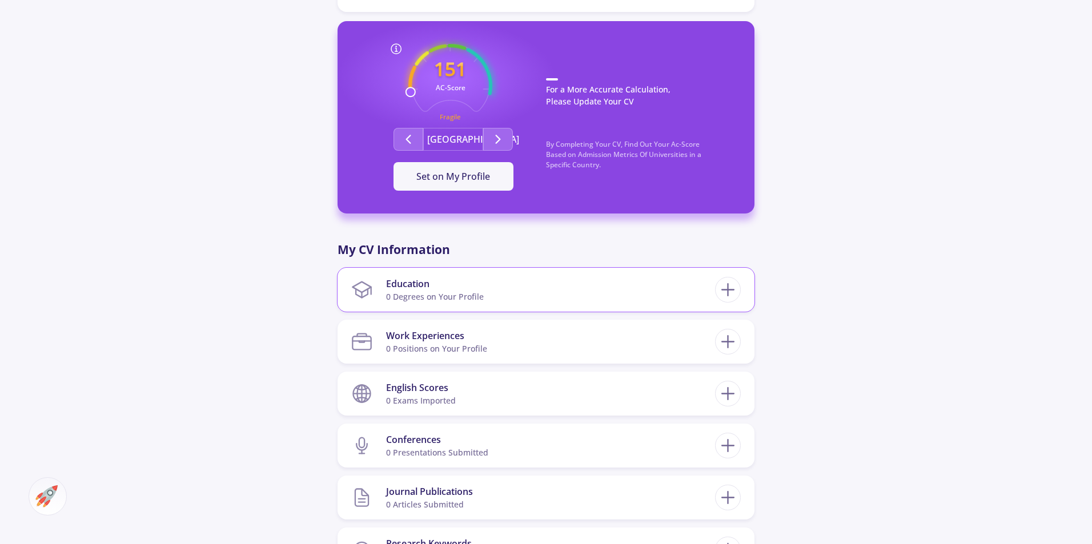
click at [589, 283] on section "Education 0 Degrees on Your Profile" at bounding box center [533, 289] width 364 height 35
click at [728, 284] on line at bounding box center [728, 290] width 0 height 12
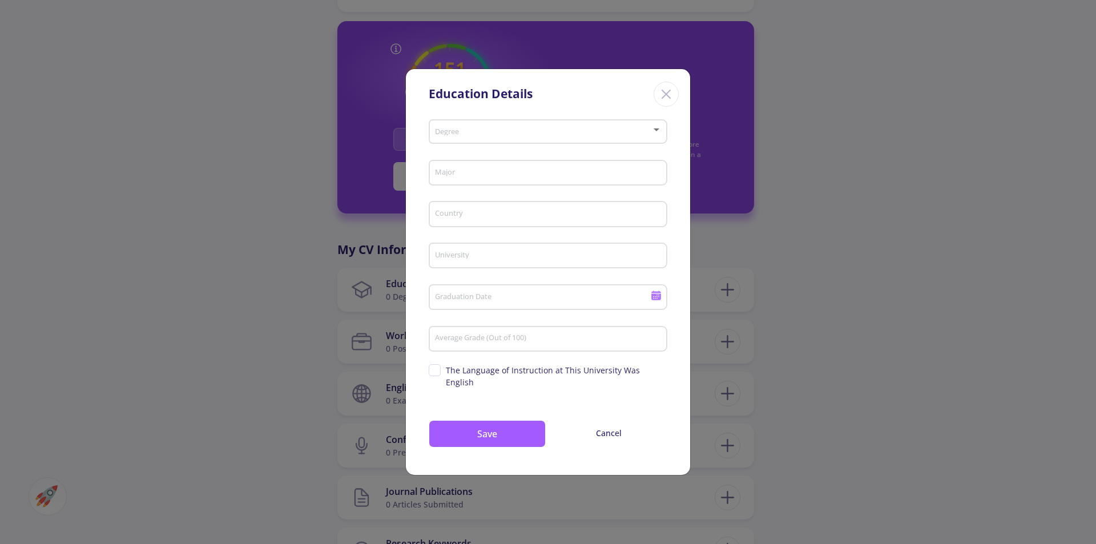
click at [669, 99] on icon "Close" at bounding box center [666, 94] width 18 height 18
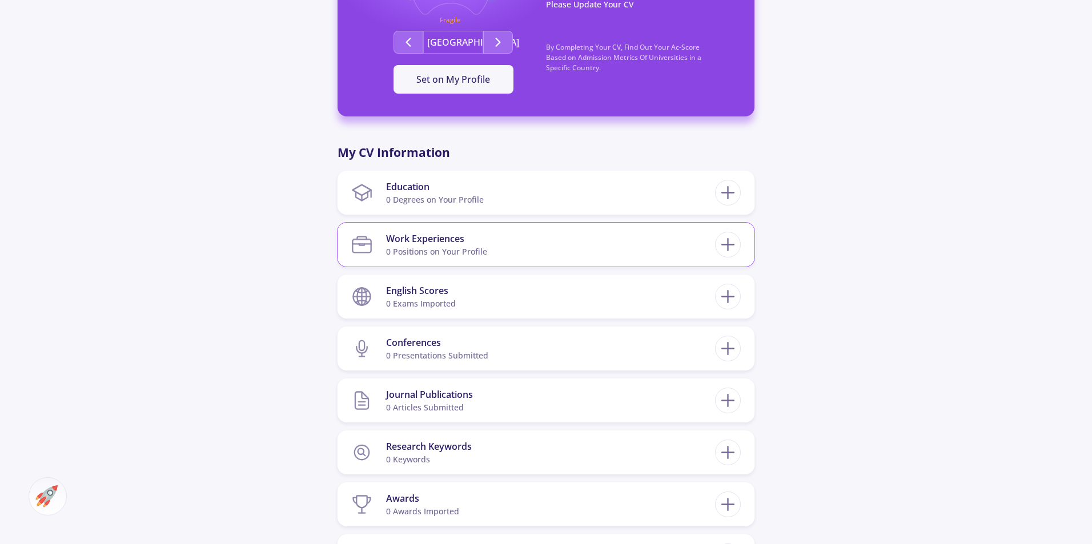
scroll to position [479, 0]
click at [730, 193] on icon at bounding box center [727, 192] width 21 height 21
checkbox input "false"
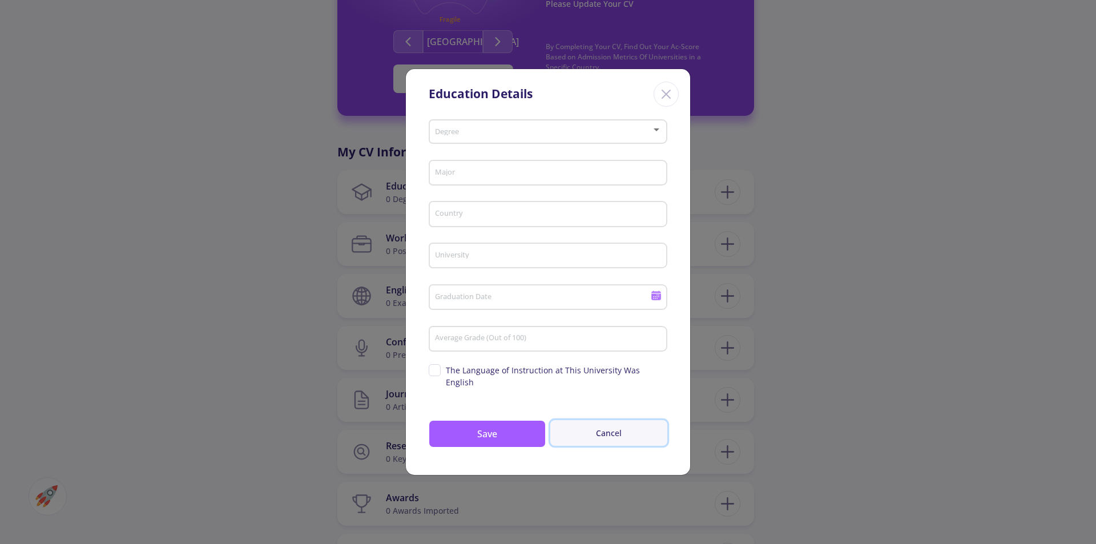
click at [609, 434] on button "Cancel" at bounding box center [608, 433] width 117 height 26
